Goal: Find specific page/section: Find specific page/section

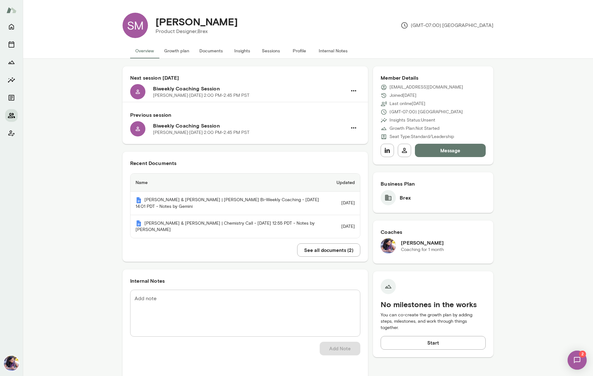
click at [10, 115] on icon "Members" at bounding box center [11, 115] width 7 height 5
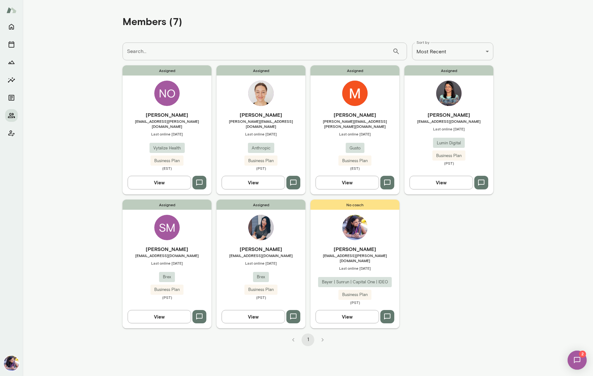
click at [263, 98] on img at bounding box center [260, 93] width 25 height 25
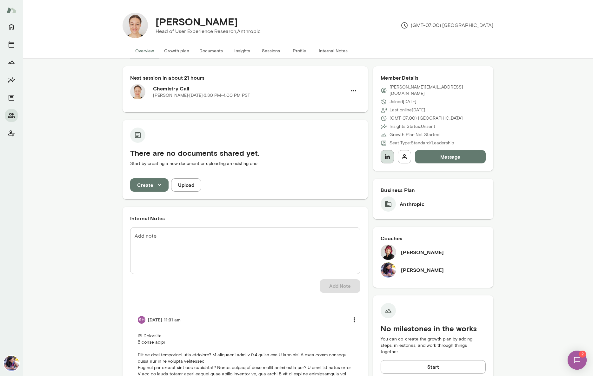
click at [387, 154] on icon "button" at bounding box center [387, 156] width 5 height 5
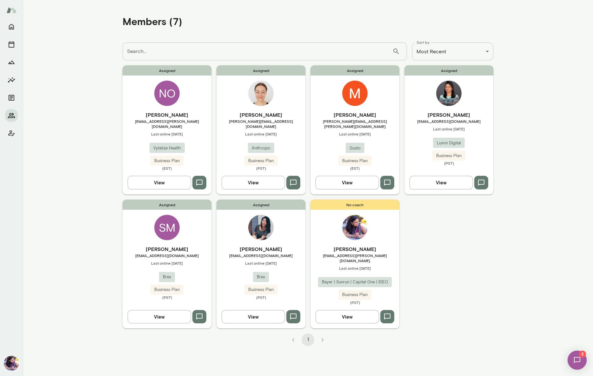
click at [171, 227] on div "SM" at bounding box center [166, 227] width 25 height 25
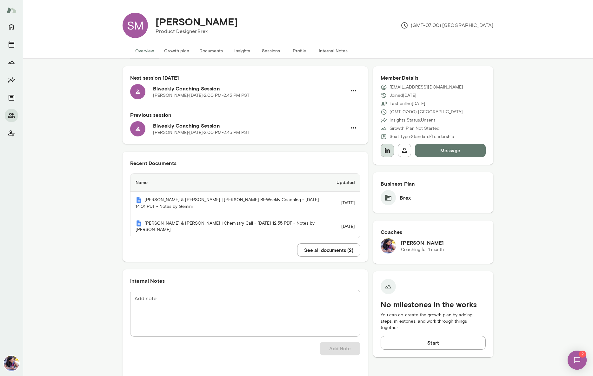
click at [387, 152] on icon "button" at bounding box center [387, 150] width 5 height 5
